Goal: Information Seeking & Learning: Learn about a topic

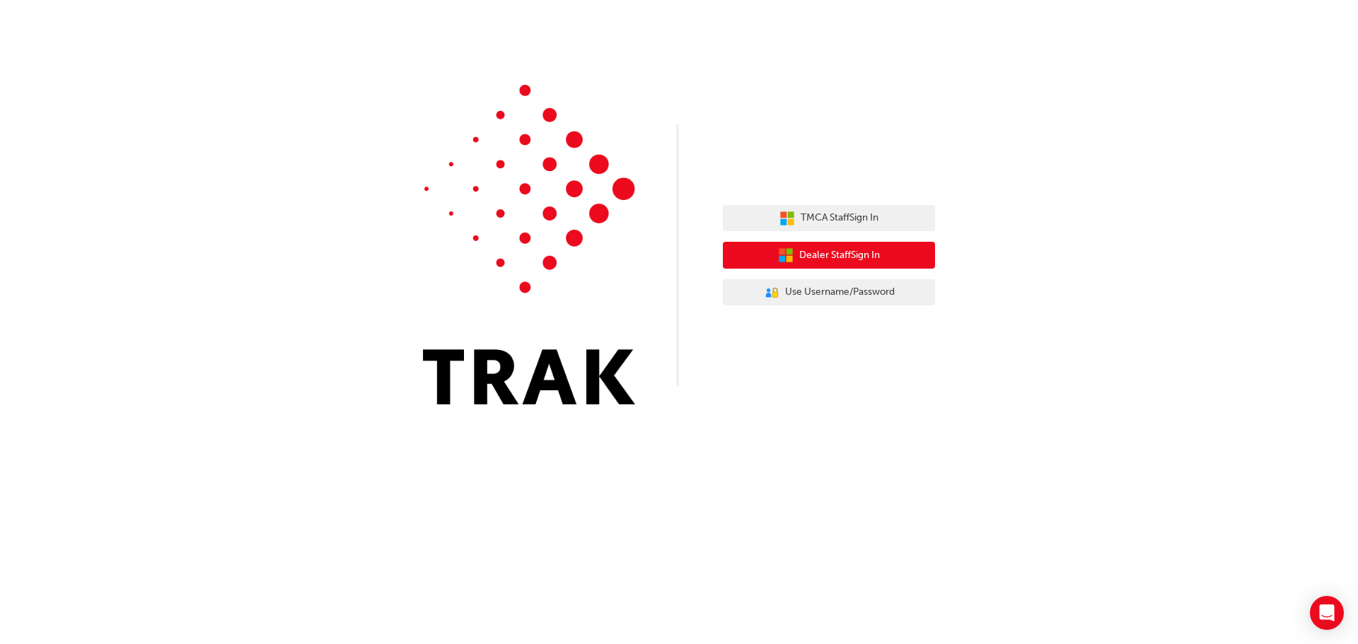
click at [847, 256] on span "Dealer Staff Sign In" at bounding box center [839, 255] width 81 height 16
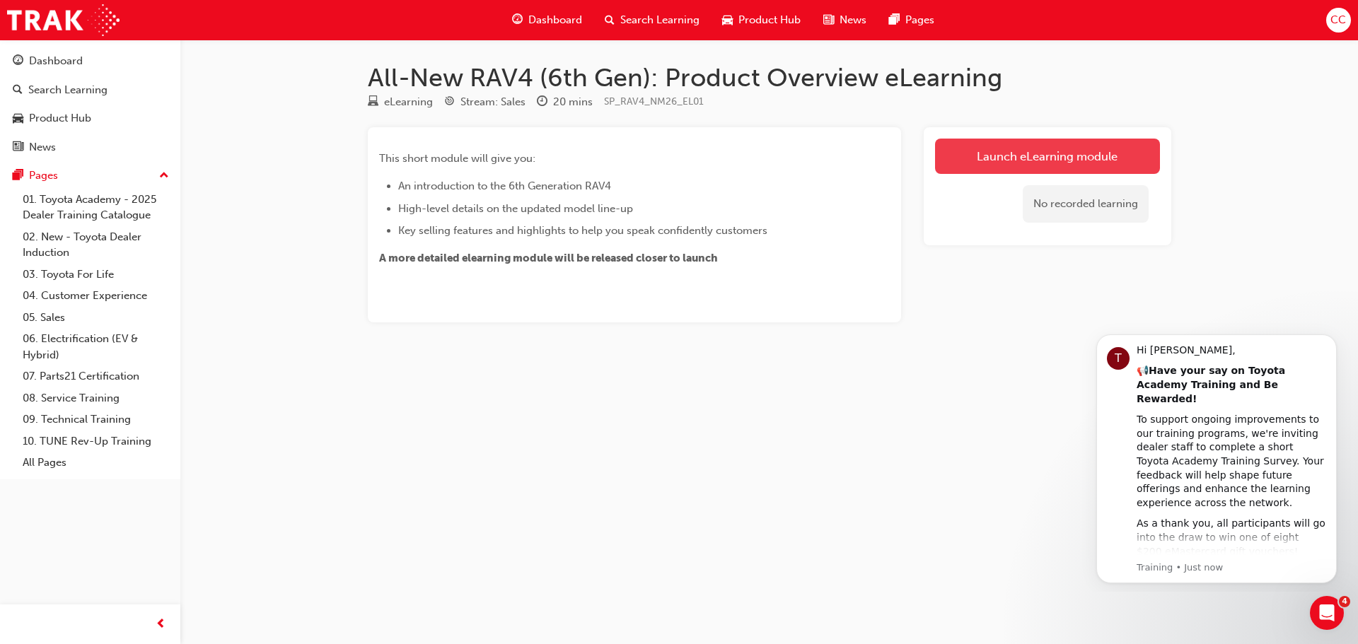
click at [1059, 158] on link "Launch eLearning module" at bounding box center [1047, 156] width 225 height 35
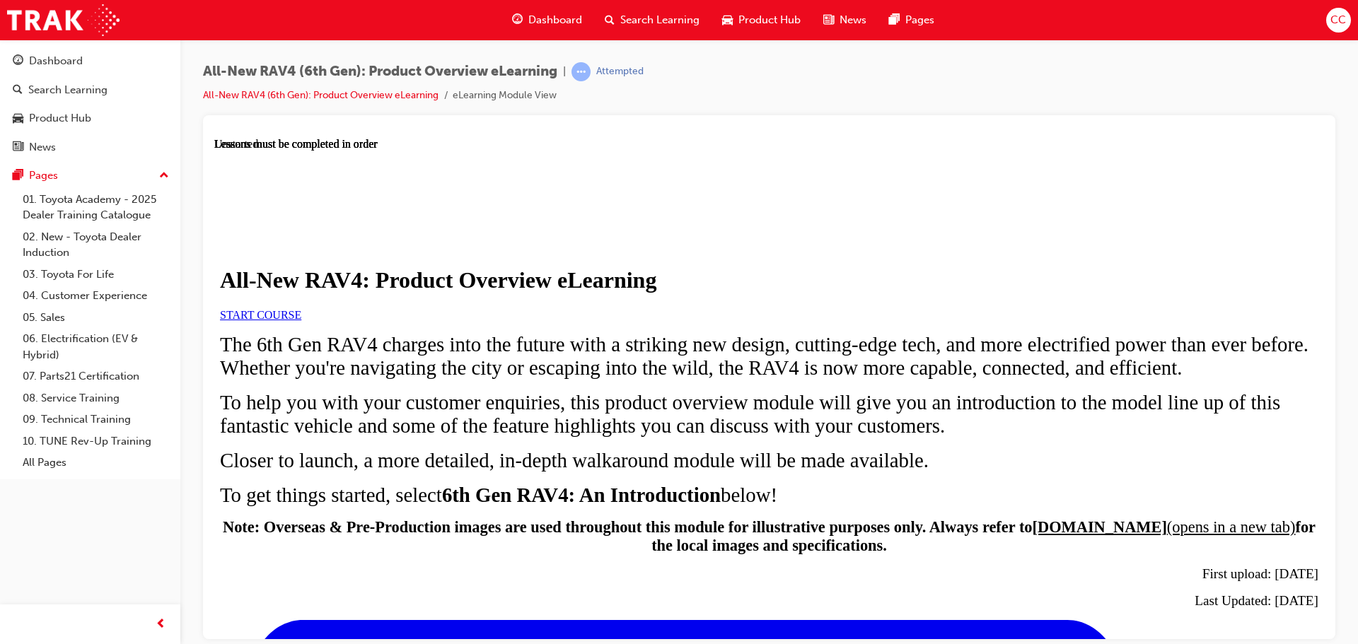
scroll to position [283, 0]
click at [301, 308] on span "START COURSE" at bounding box center [260, 314] width 81 height 12
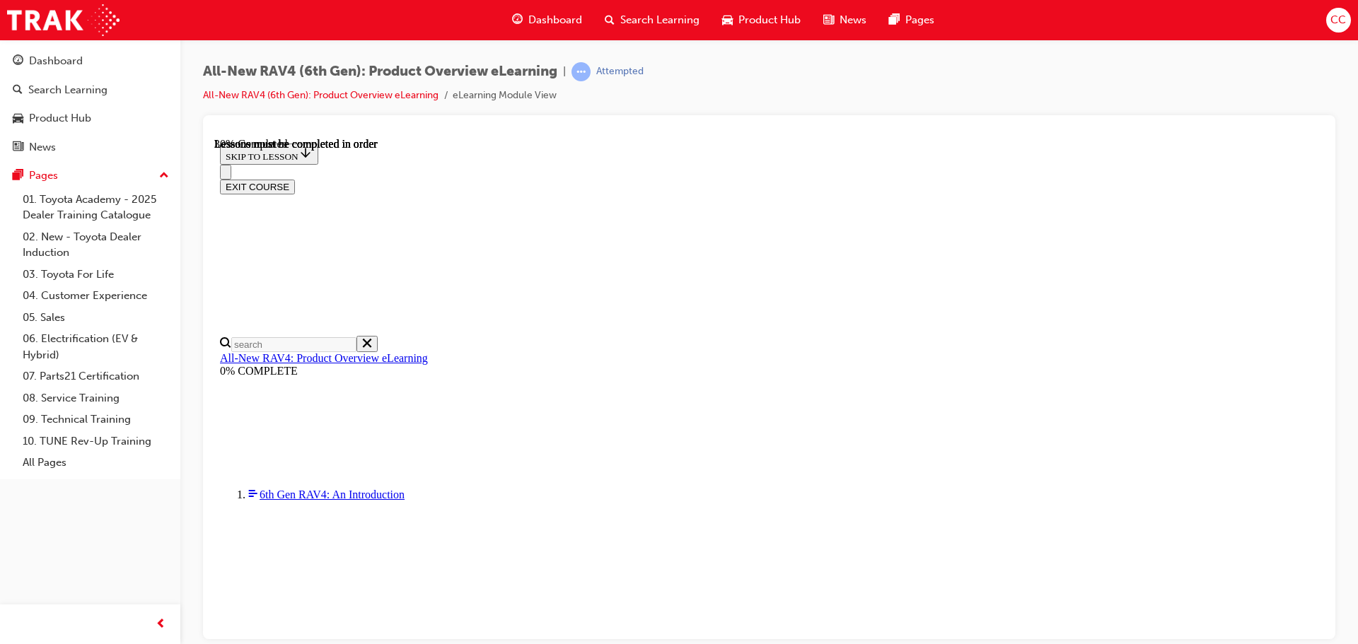
scroll to position [827, 0]
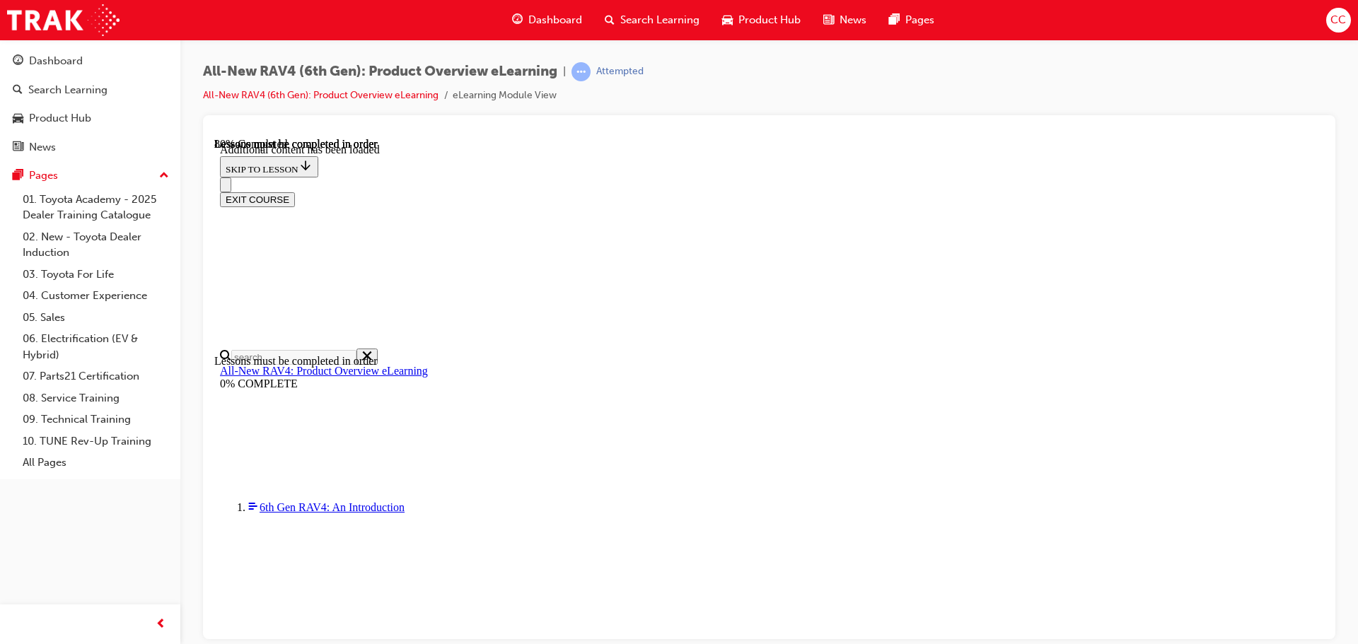
scroll to position [2087, 0]
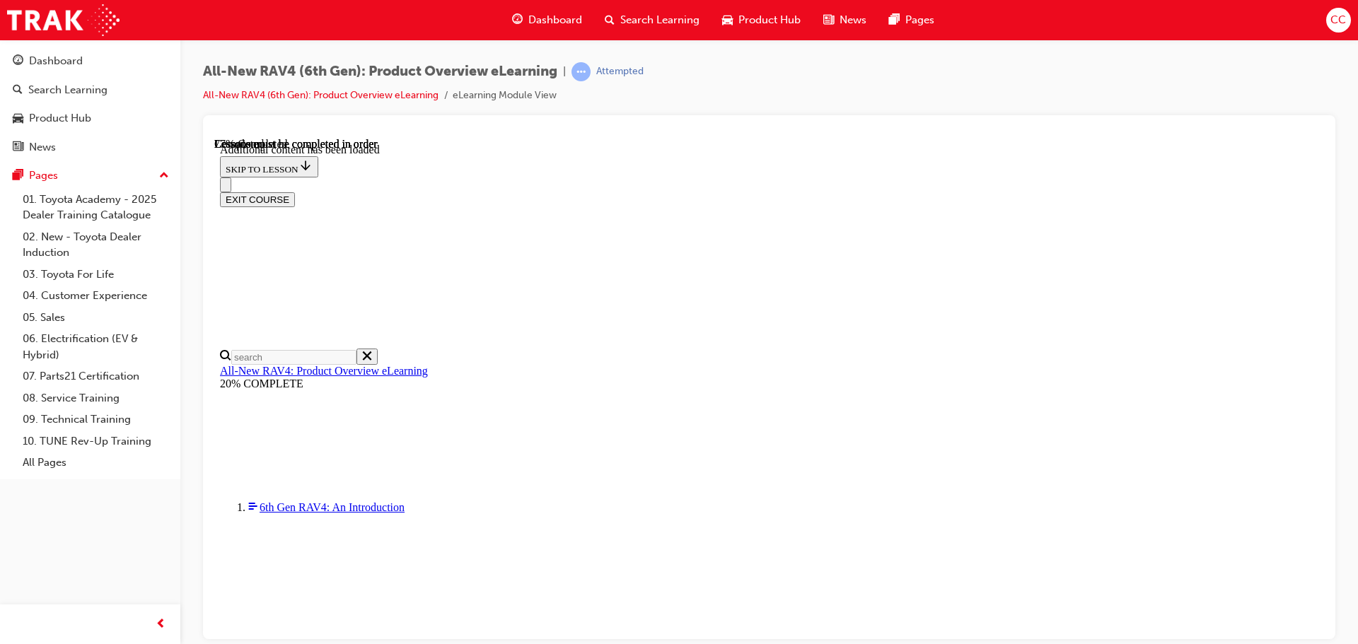
scroll to position [2036, 0]
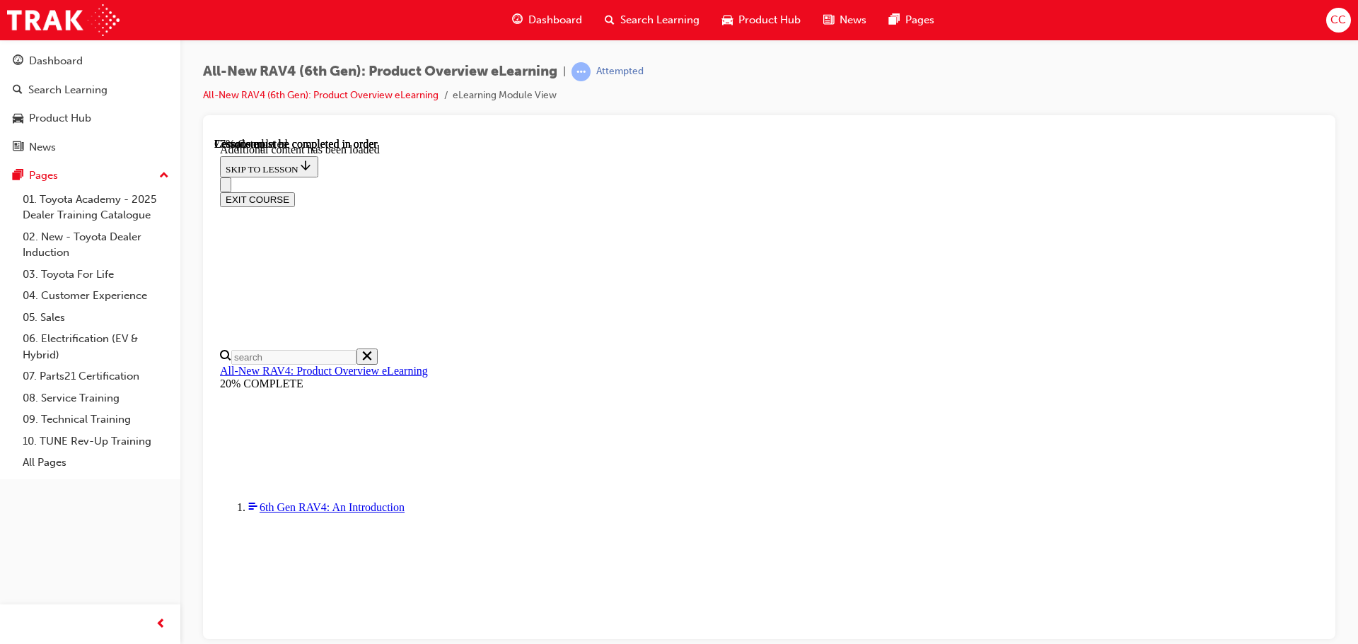
drag, startPoint x: 1031, startPoint y: 278, endPoint x: 1043, endPoint y: 276, distance: 12.2
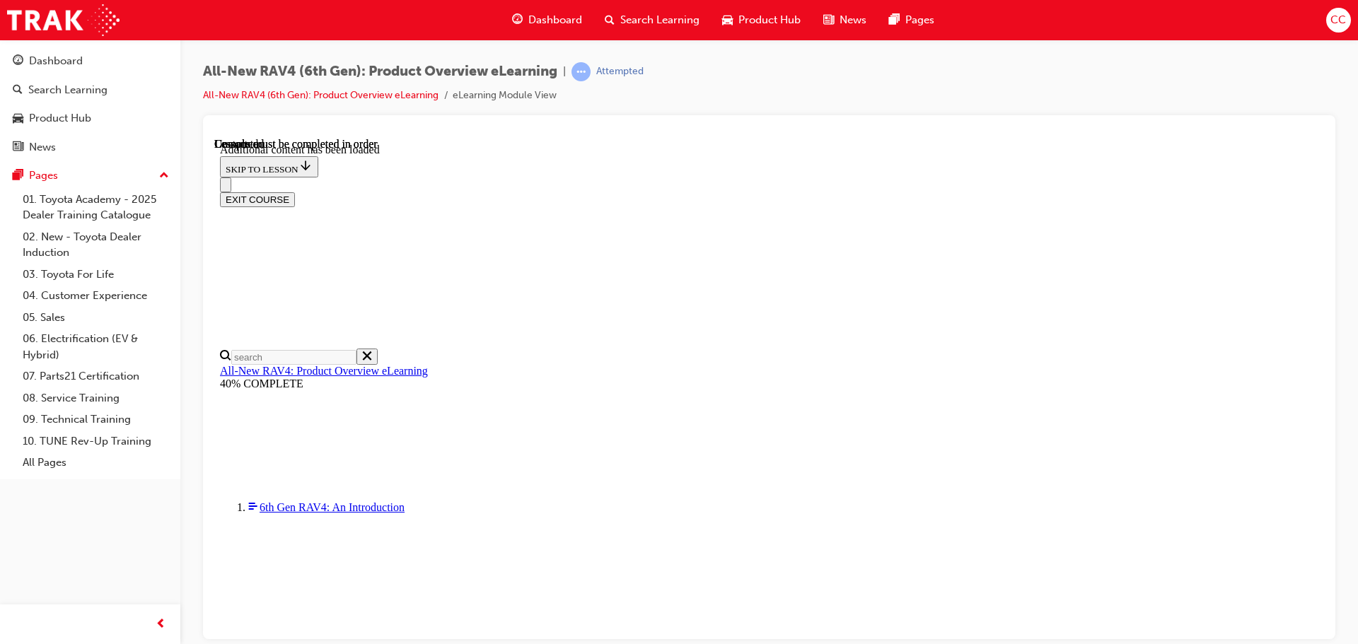
scroll to position [2599, 0]
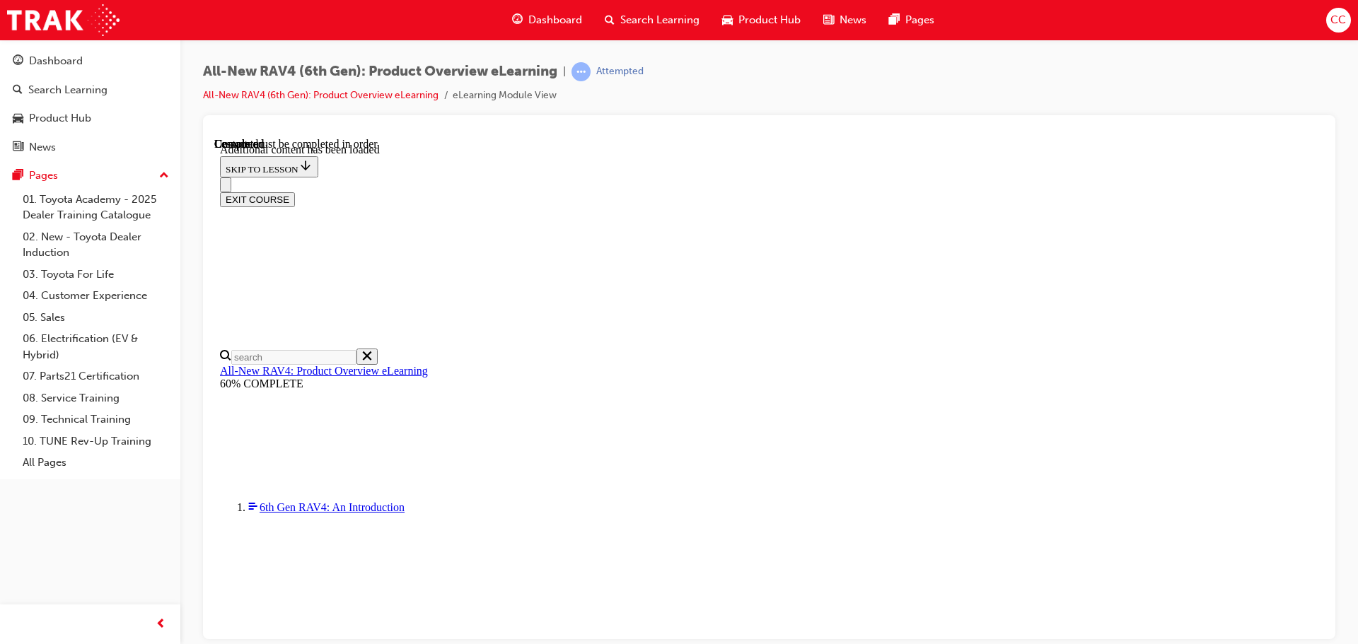
scroll to position [523, 0]
